Goal: Task Accomplishment & Management: Use online tool/utility

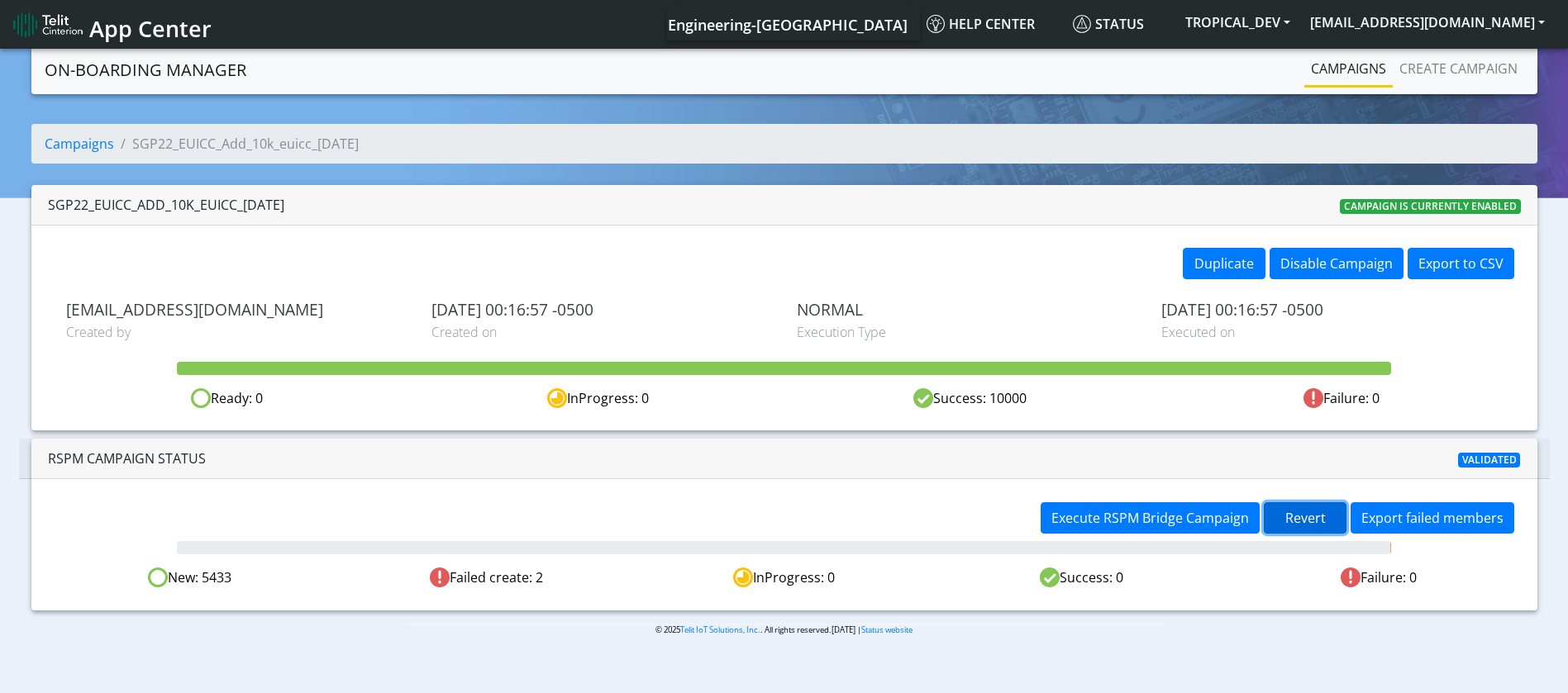
click at [1308, 515] on span "Revert" at bounding box center [1305, 518] width 40 height 18
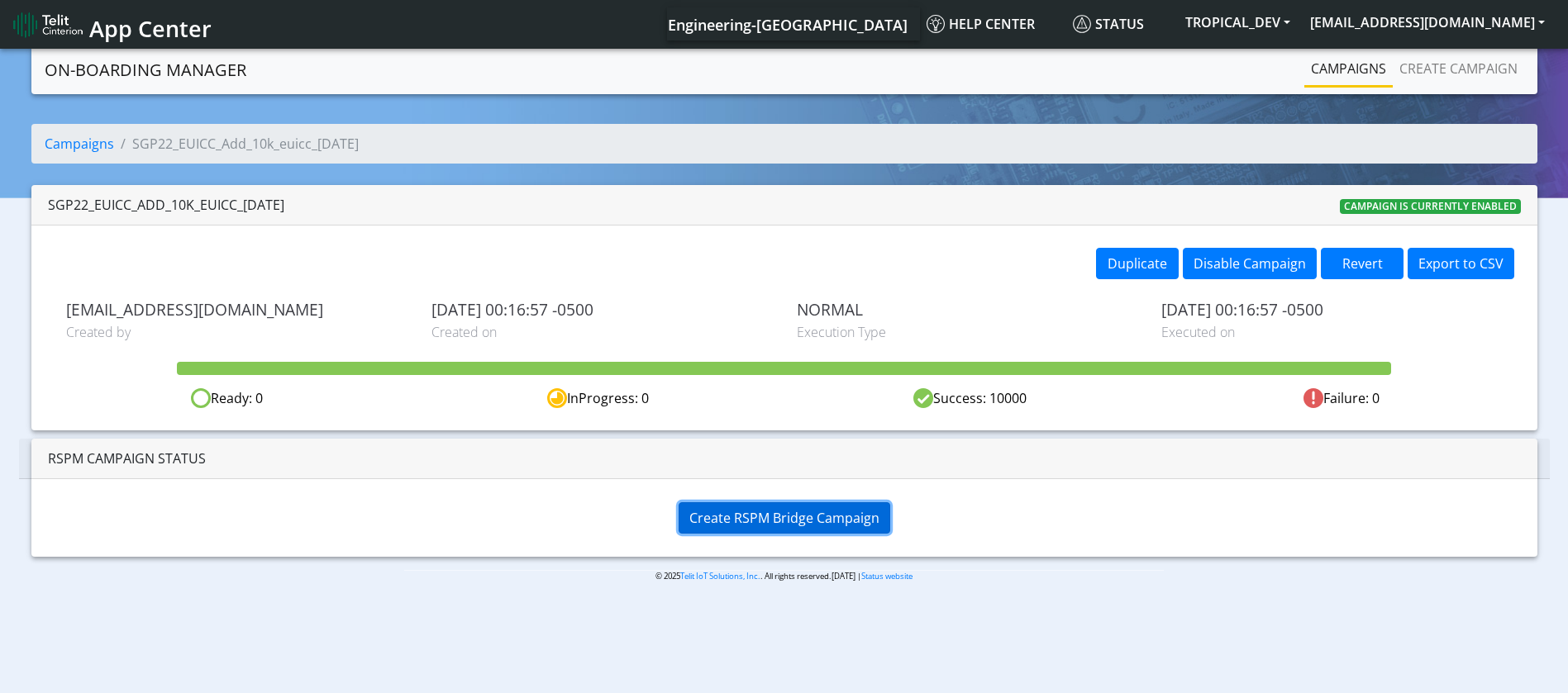
click at [819, 509] on span "Create RSPM Bridge Campaign" at bounding box center [784, 518] width 190 height 18
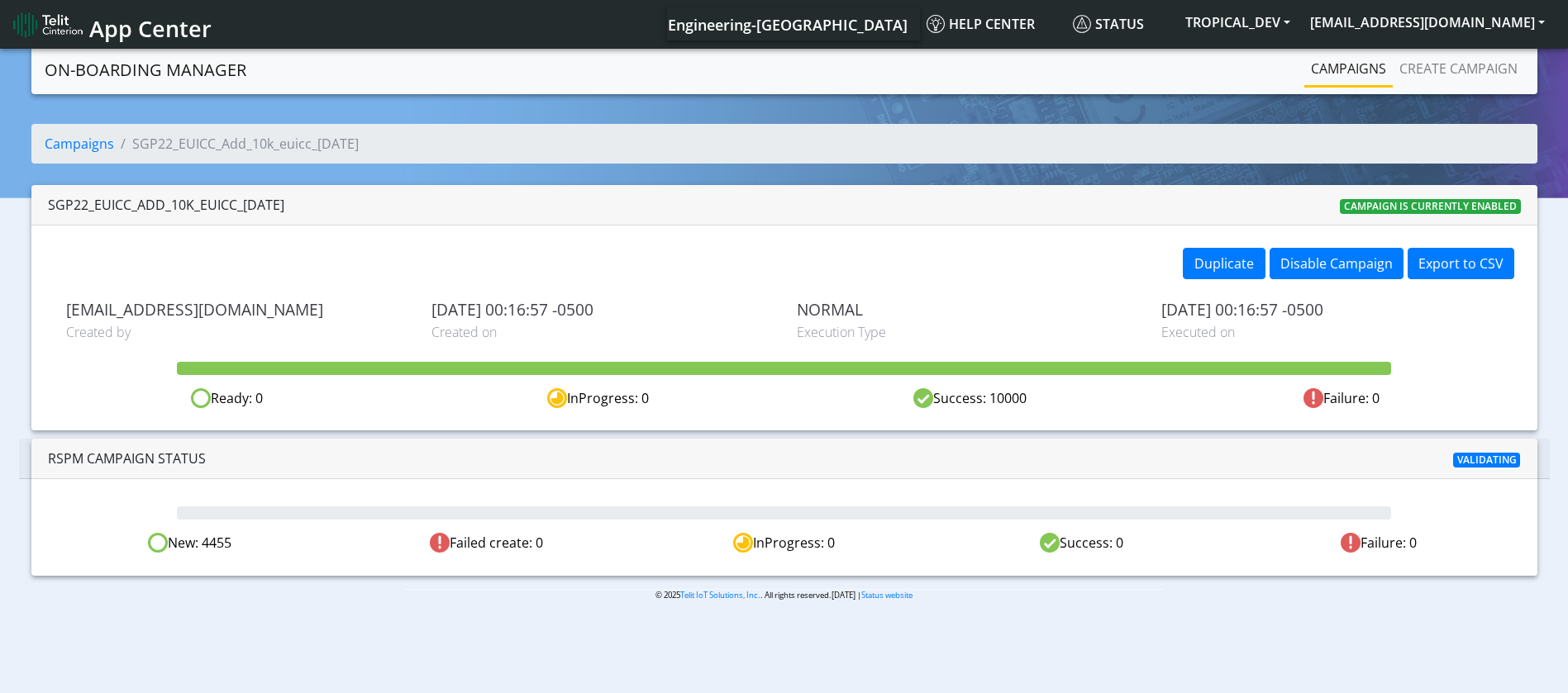
click at [684, 455] on div at bounding box center [784, 458] width 500 height 20
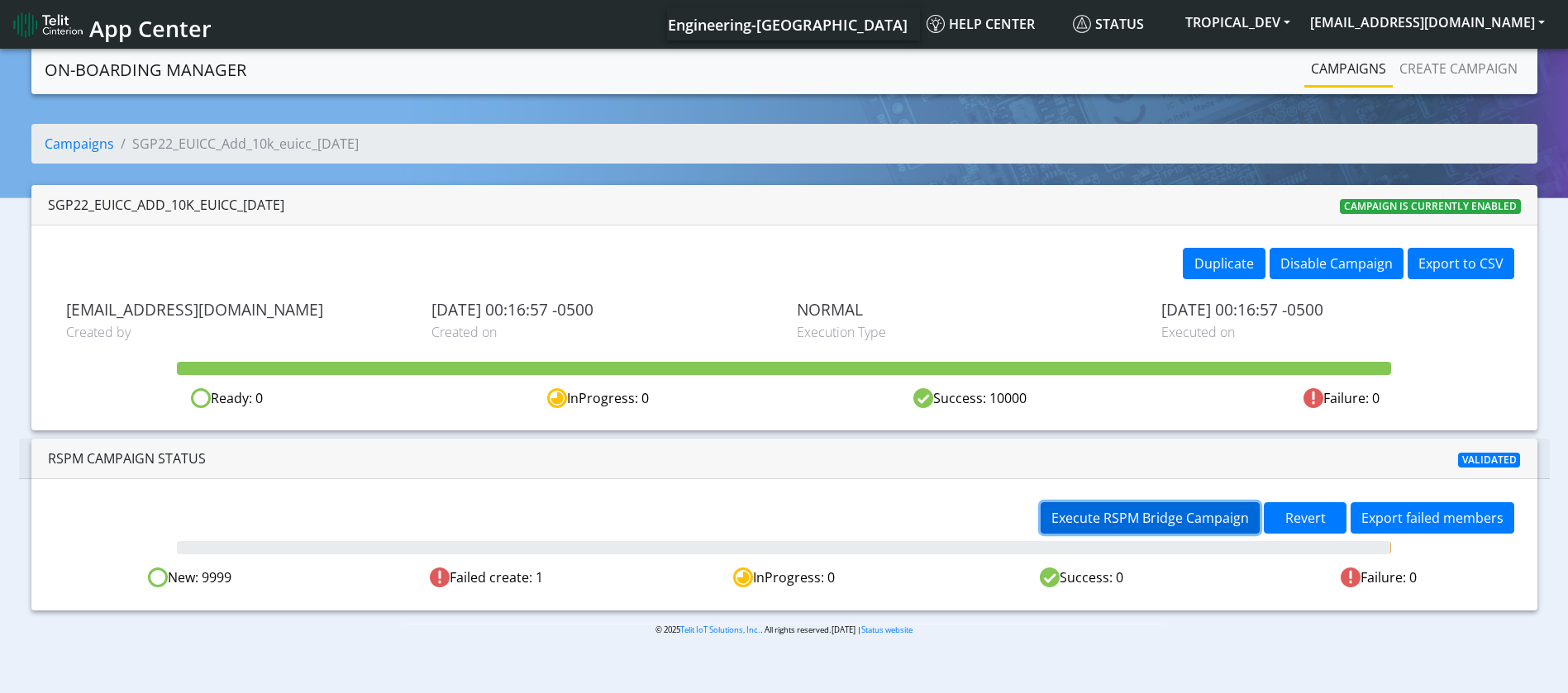
click at [1146, 516] on span "Execute RSPM Bridge Campaign" at bounding box center [1150, 518] width 197 height 18
